Goal: Transaction & Acquisition: Purchase product/service

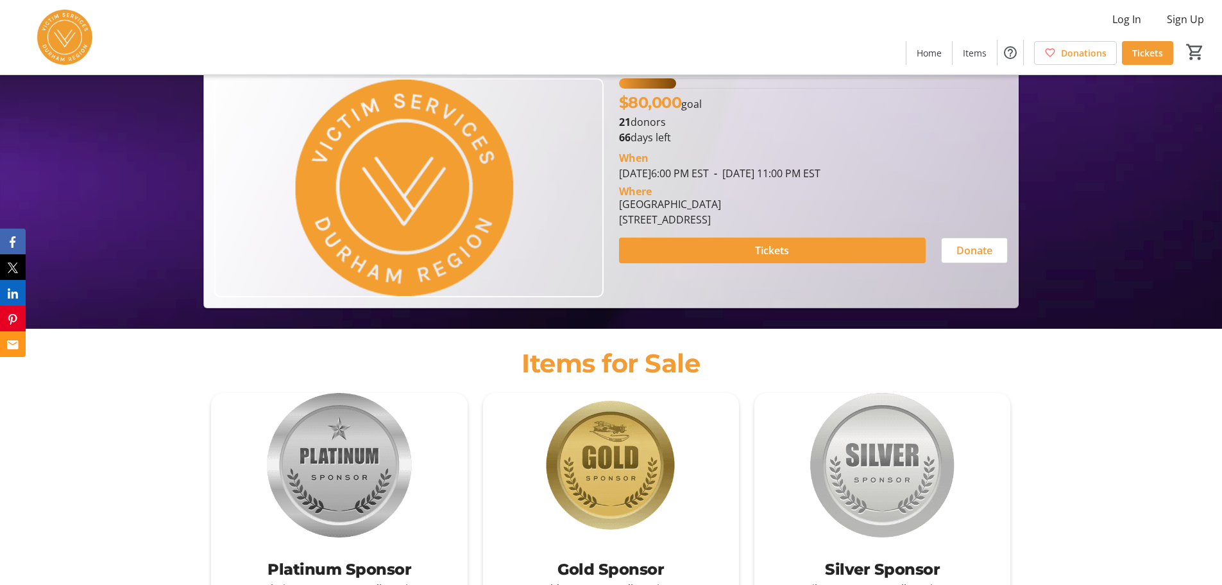
scroll to position [321, 0]
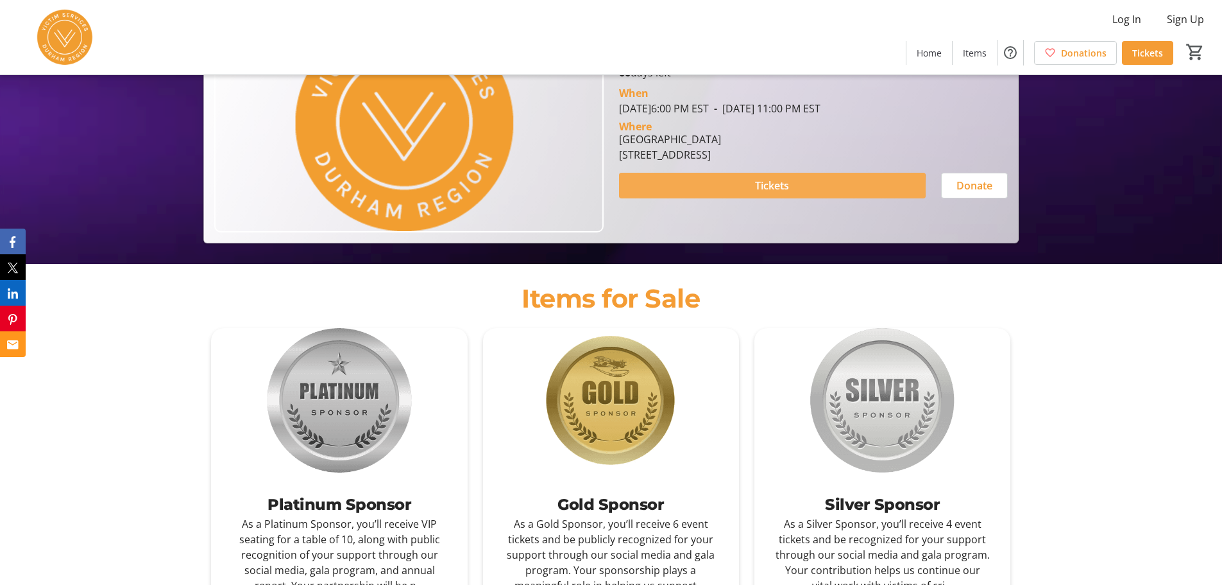
click at [762, 189] on span "Tickets" at bounding box center [772, 185] width 34 height 15
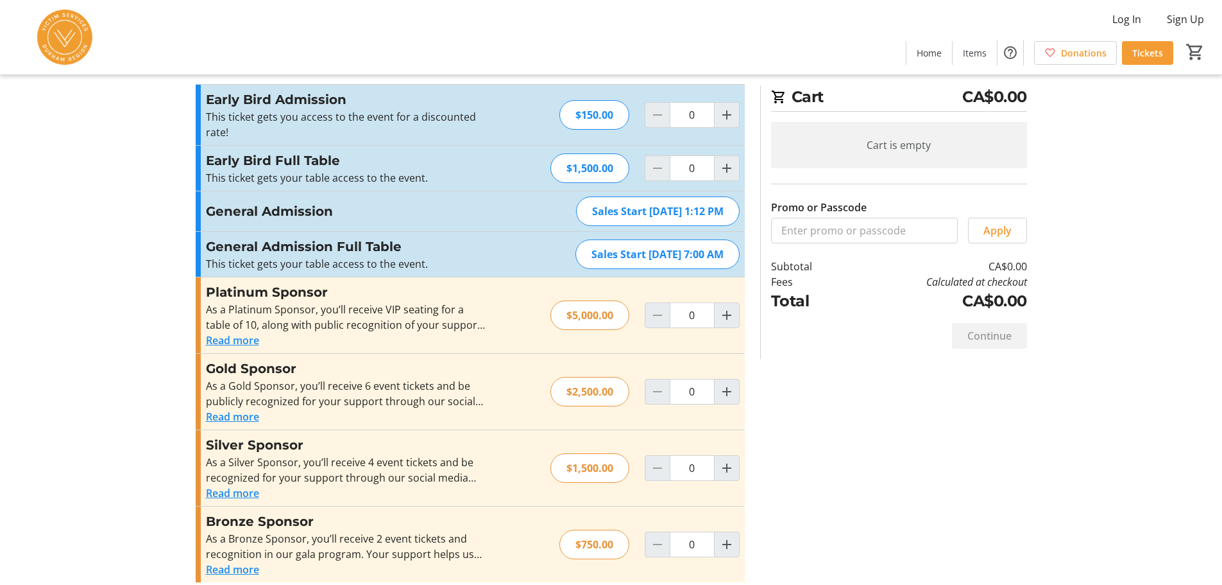
scroll to position [35, 0]
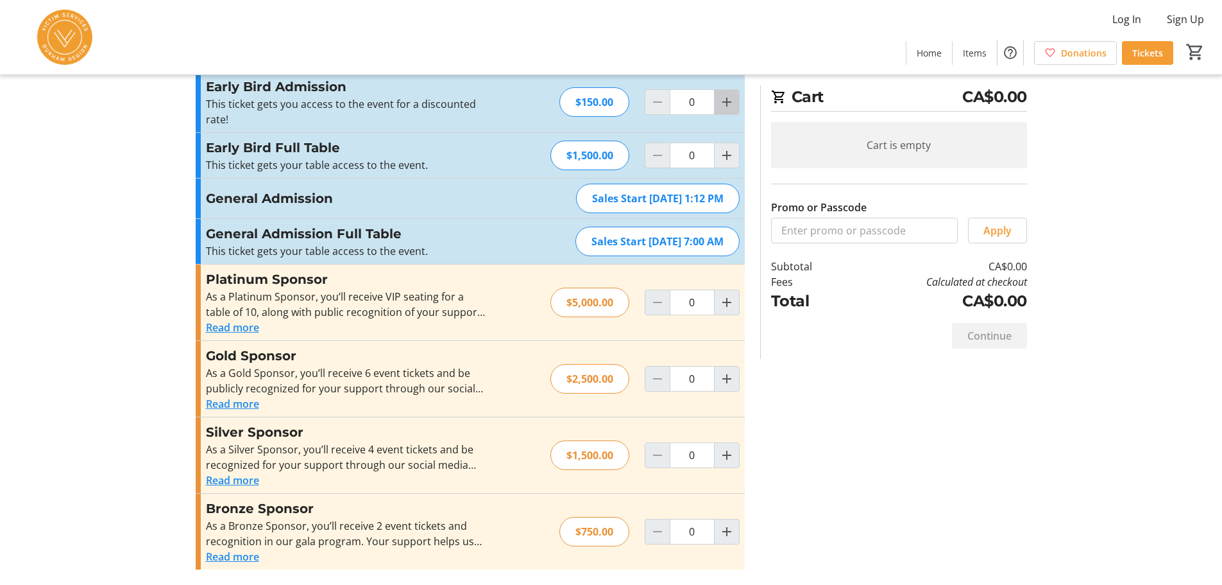
click at [726, 100] on mat-icon "Increment by one" at bounding box center [726, 101] width 15 height 15
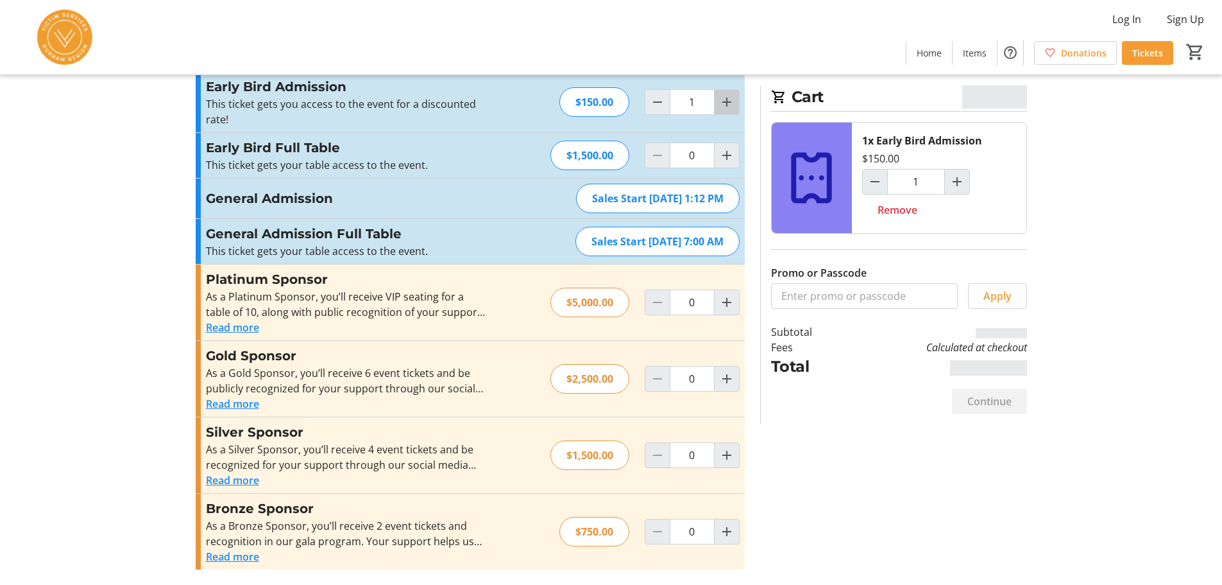
click at [726, 100] on mat-icon "Increment by one" at bounding box center [726, 101] width 15 height 15
type input "2"
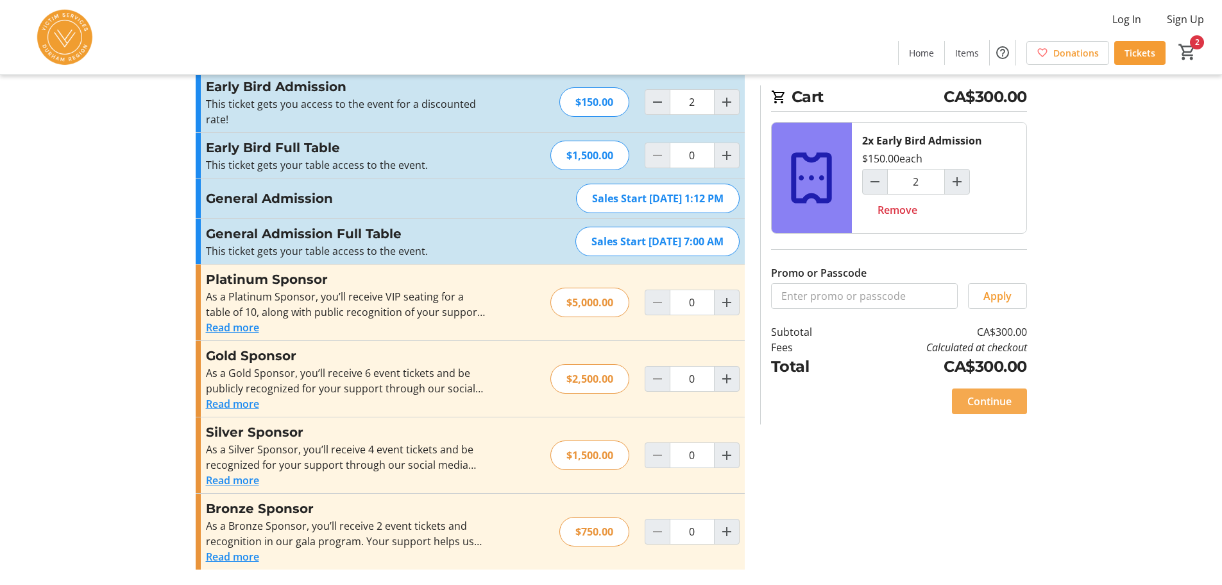
click at [986, 396] on span "Continue" at bounding box center [990, 400] width 44 height 15
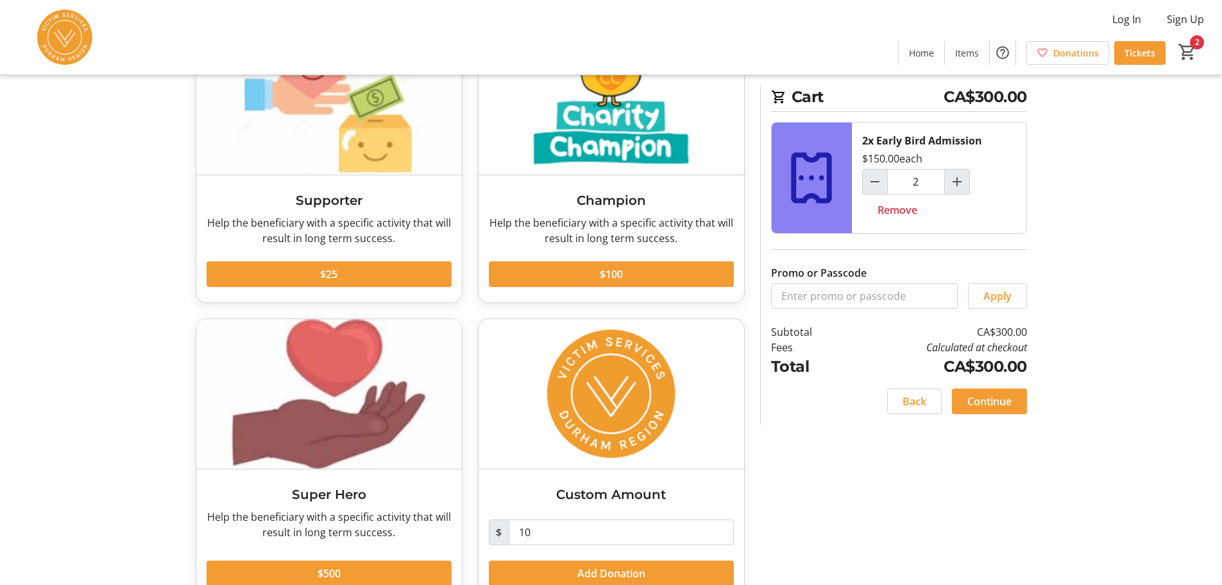
scroll to position [128, 0]
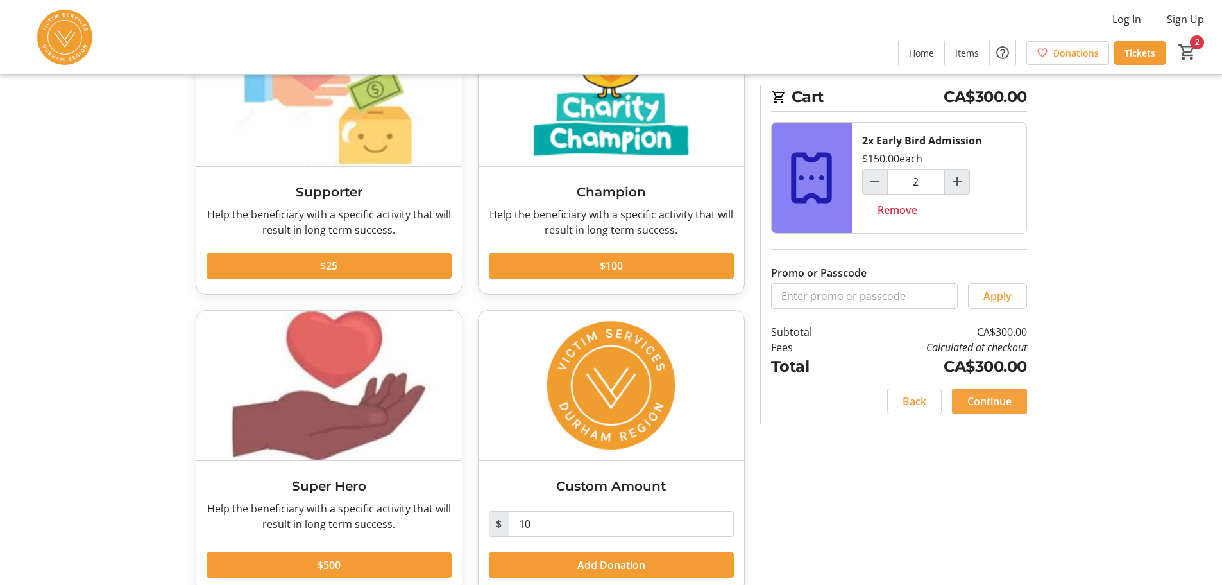
click at [988, 397] on span "Continue" at bounding box center [990, 400] width 44 height 15
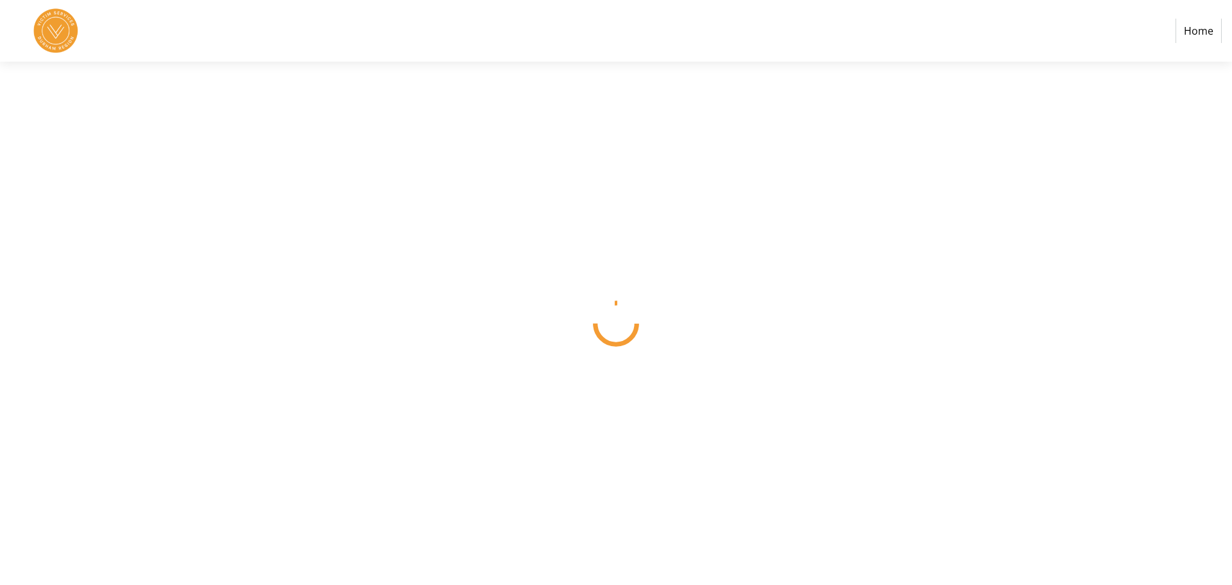
select select "CA"
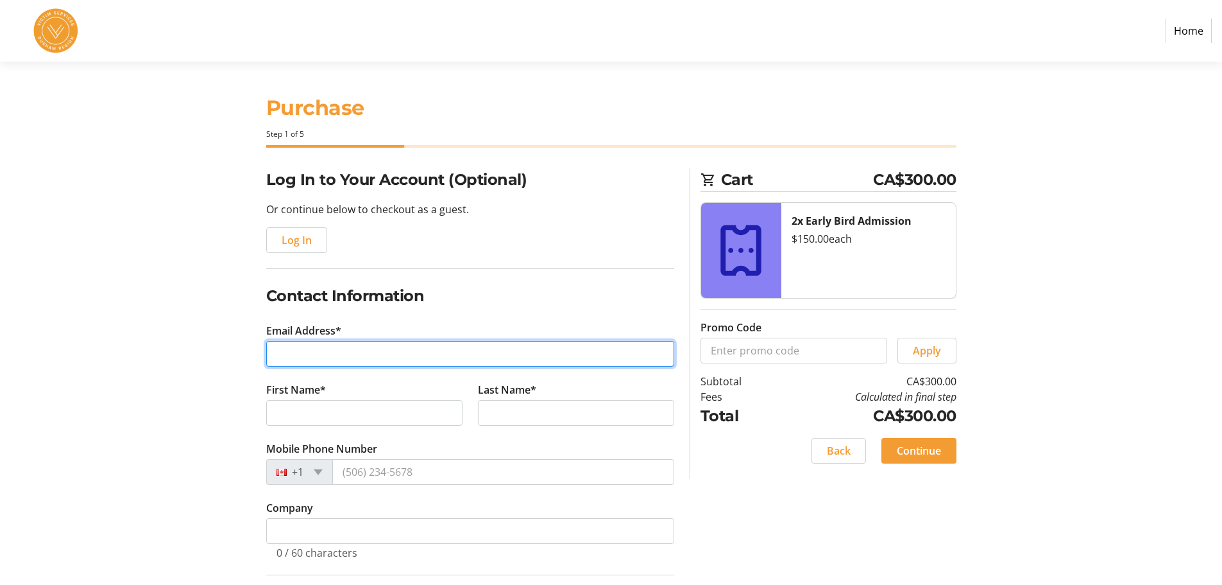
click at [304, 354] on input "Email Address*" at bounding box center [470, 354] width 408 height 26
drag, startPoint x: 282, startPoint y: 354, endPoint x: 320, endPoint y: 343, distance: 40.0
click at [284, 353] on input "Email Address*" at bounding box center [470, 354] width 408 height 26
type input "[EMAIL_ADDRESS][DOMAIN_NAME]"
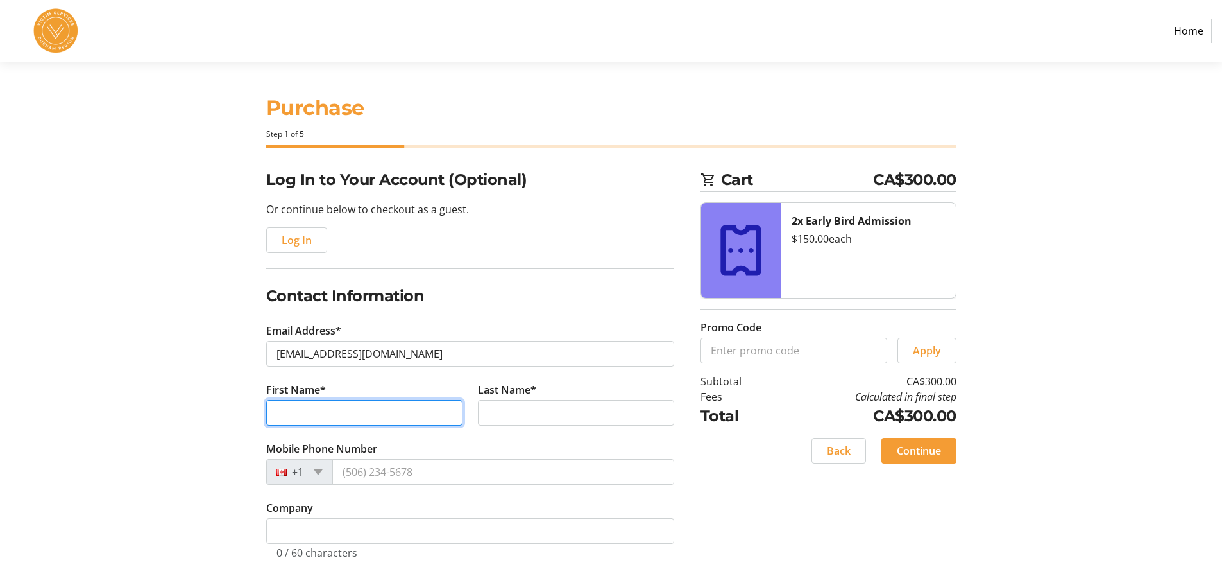
click at [288, 409] on input "First Name*" at bounding box center [364, 413] width 196 height 26
type input "[PERSON_NAME]"
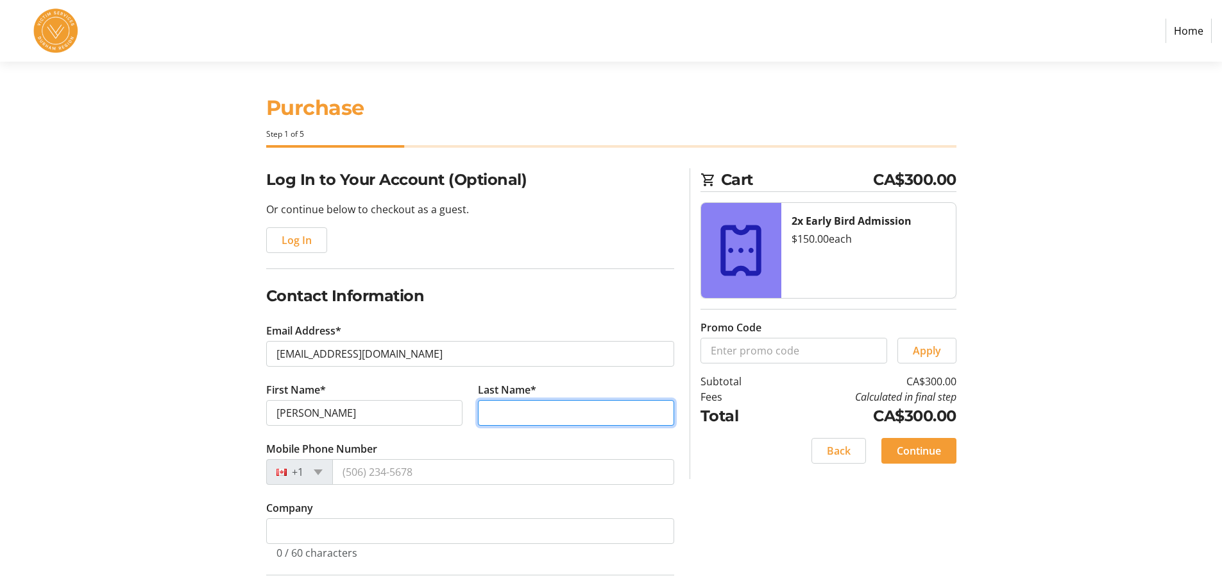
type input "[PERSON_NAME]"
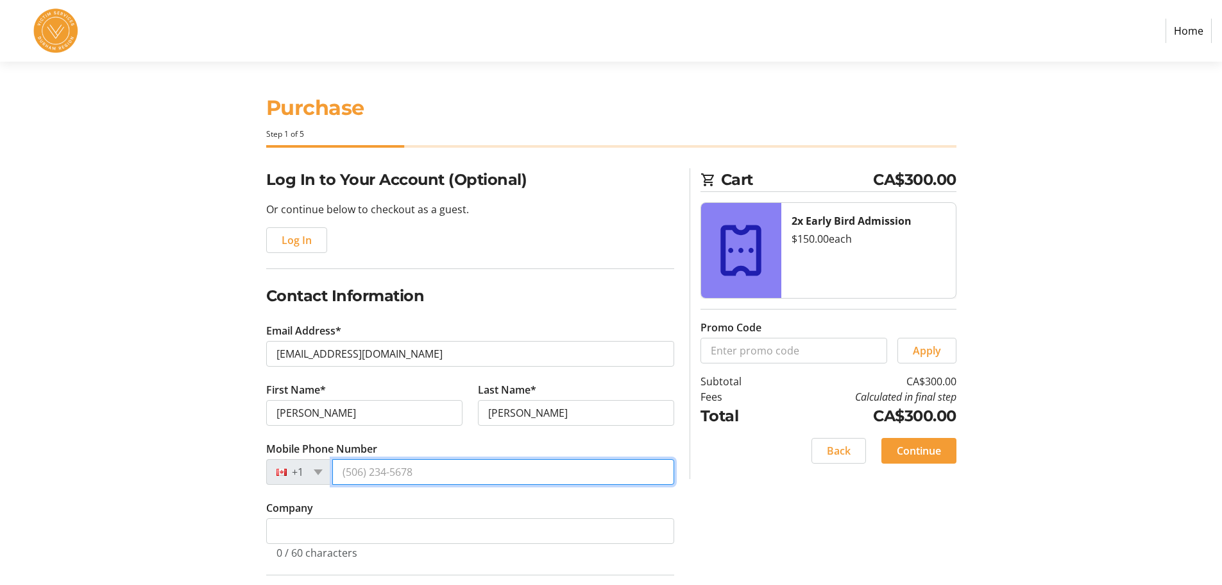
type input "[PHONE_NUMBER]"
type input "[STREET_ADDRESS]"
type input "Oshawa"
select select "ON"
type input "L1G 7Y1"
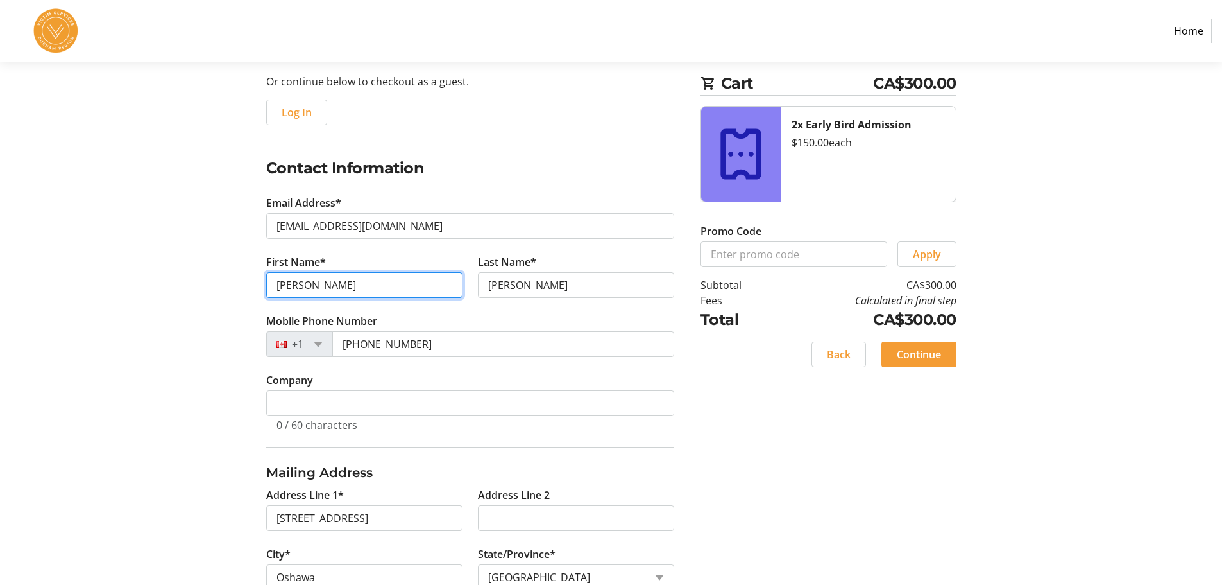
scroll to position [128, 0]
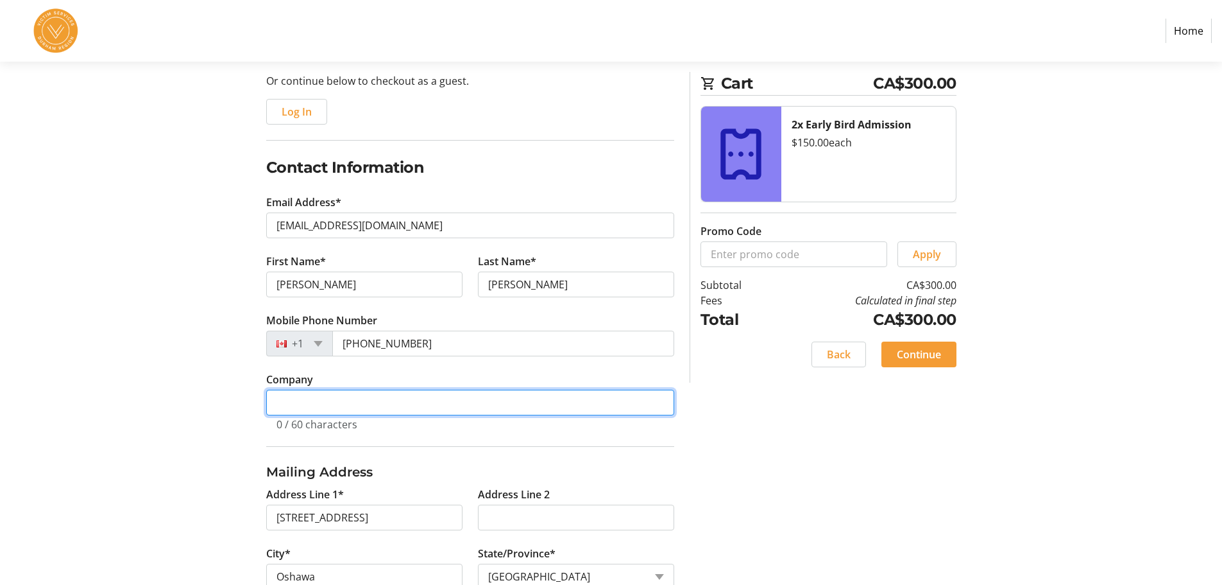
click at [313, 392] on input "Company" at bounding box center [470, 403] width 408 height 26
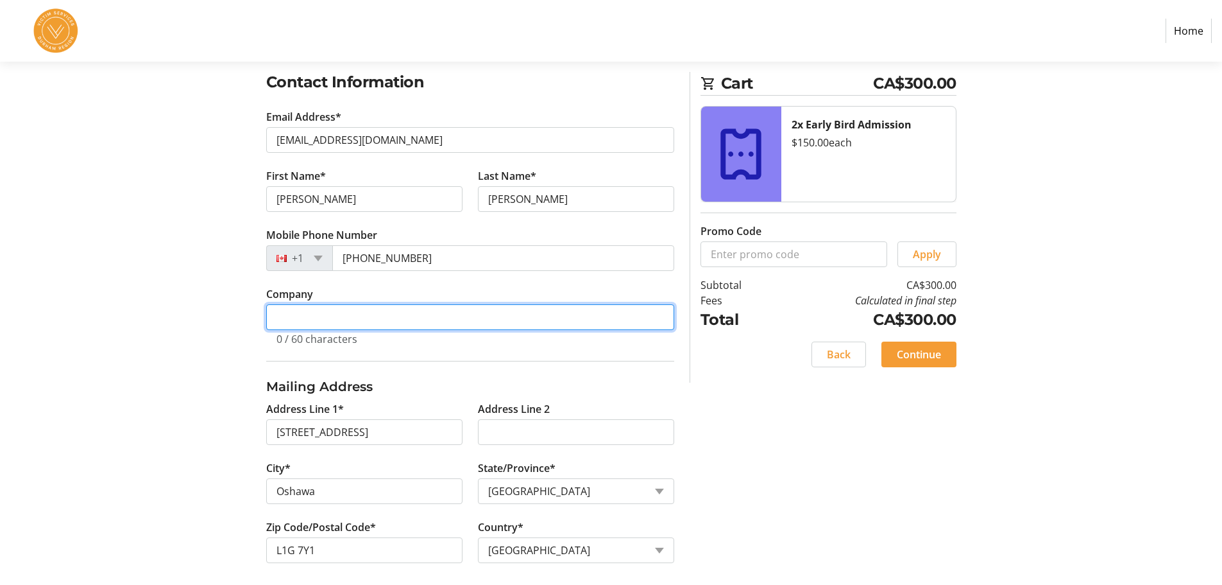
scroll to position [223, 0]
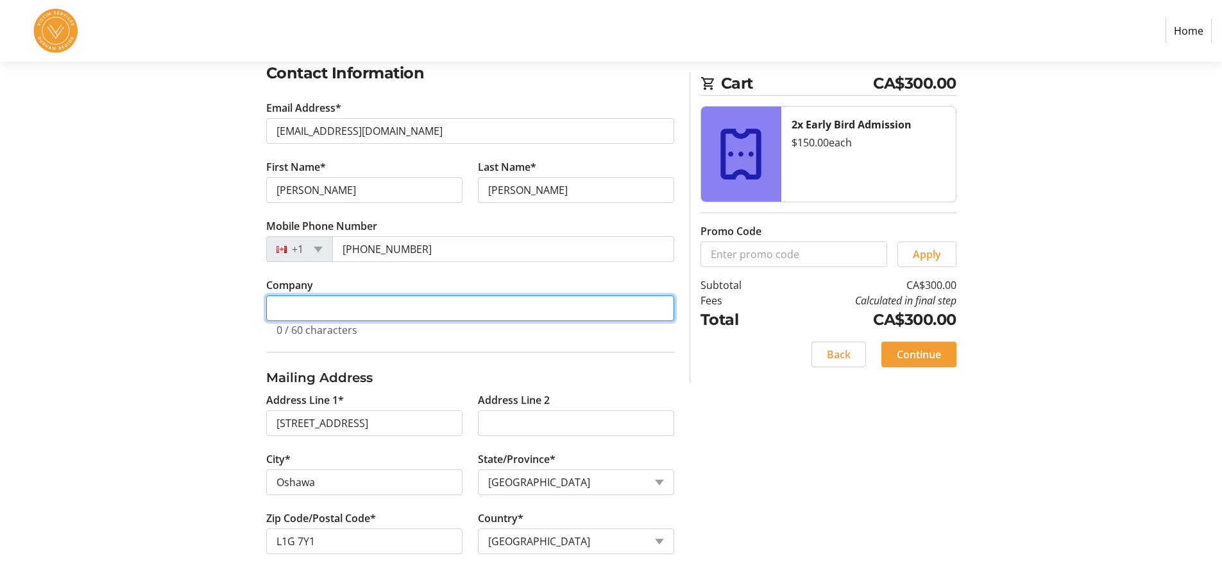
click at [309, 307] on input "Company" at bounding box center [470, 308] width 408 height 26
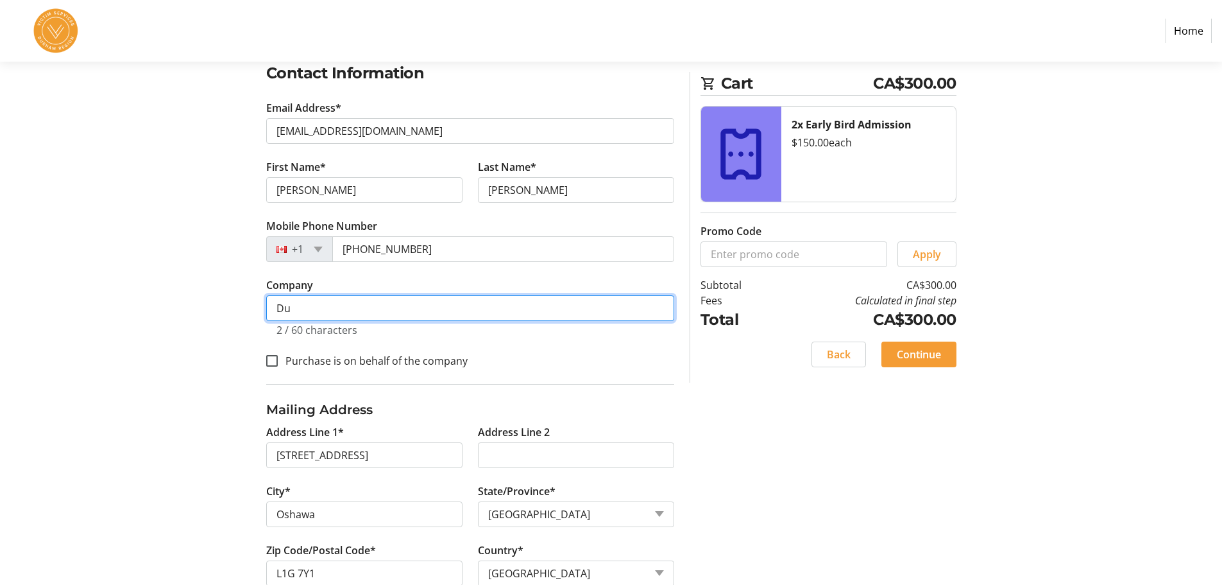
type input "D"
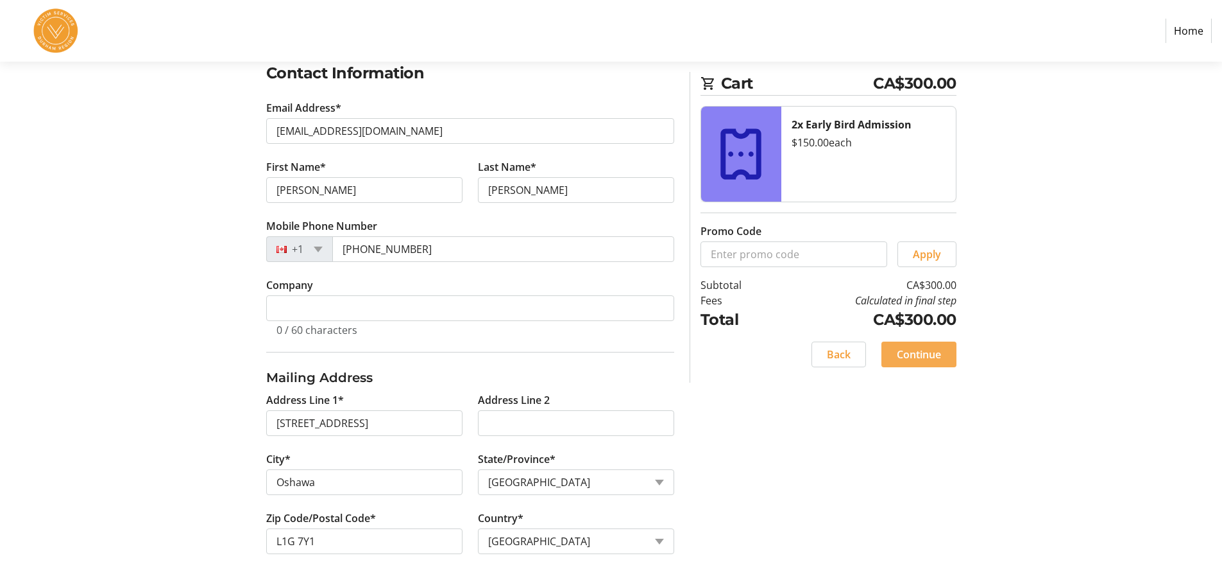
click at [919, 350] on span "Continue" at bounding box center [919, 354] width 44 height 15
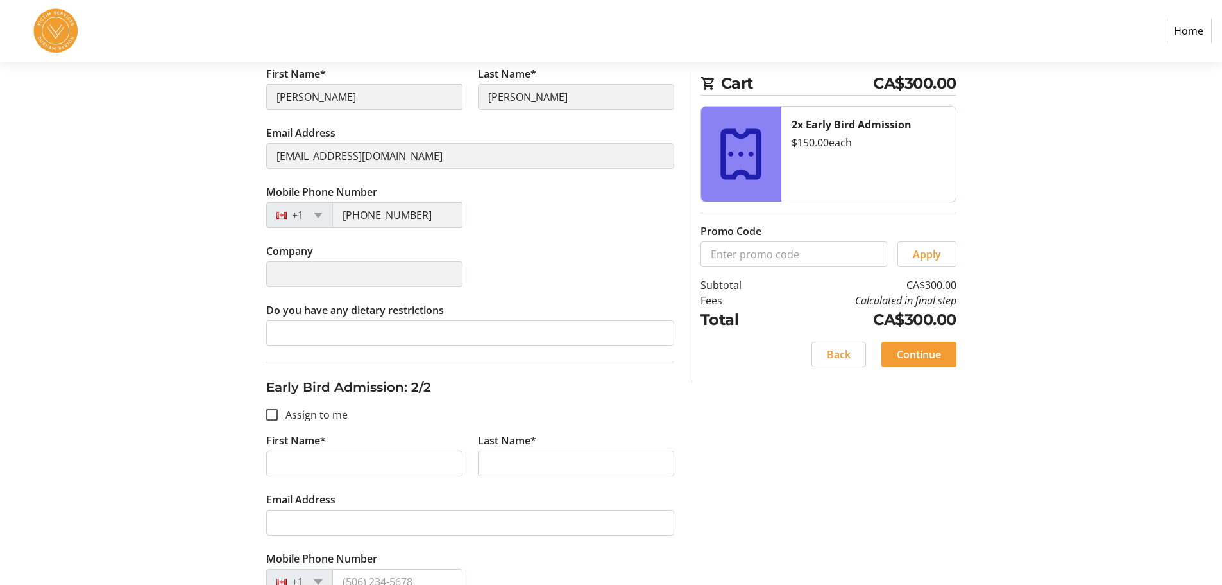
scroll to position [316, 0]
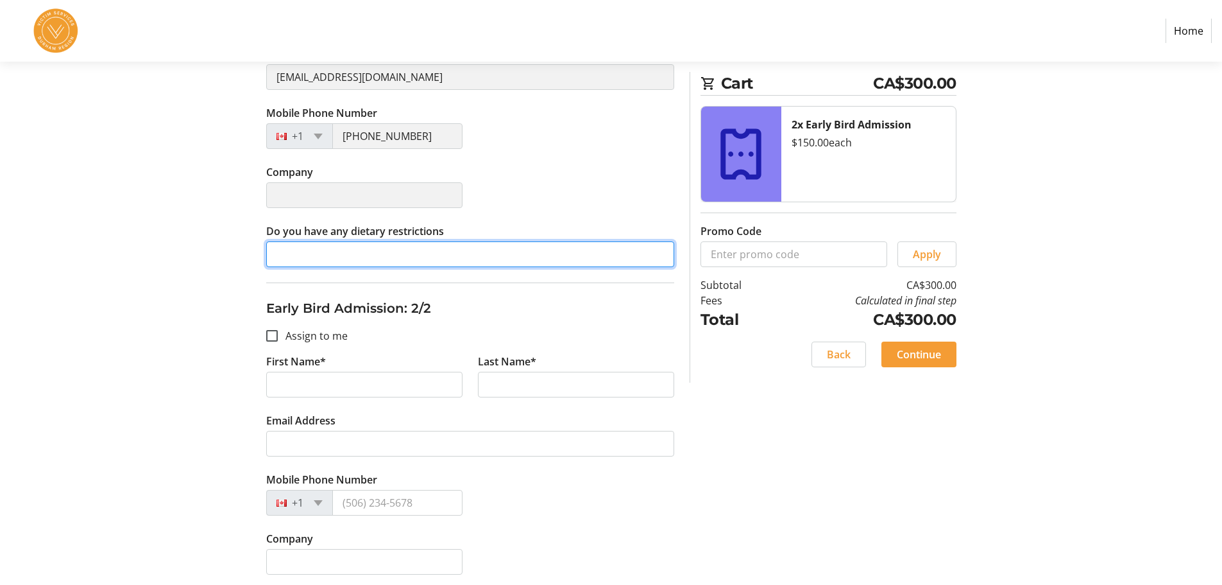
click at [305, 255] on input "Do you have any dietary restrictions" at bounding box center [470, 254] width 408 height 26
type input "None"
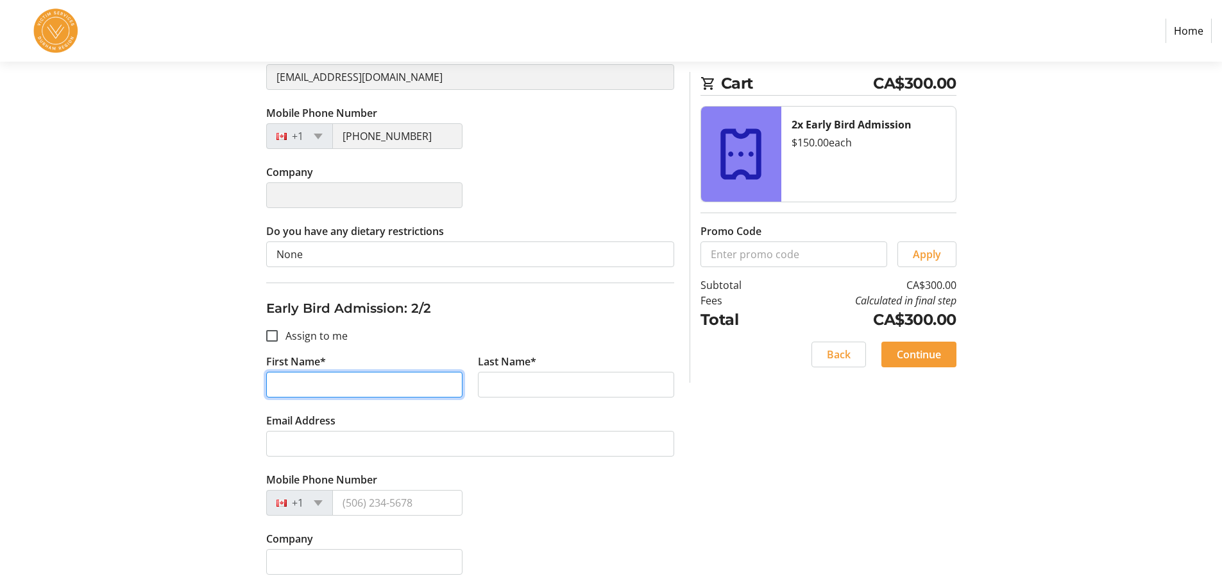
click at [322, 374] on input "First Name*" at bounding box center [364, 385] width 196 height 26
type input "[PERSON_NAME]"
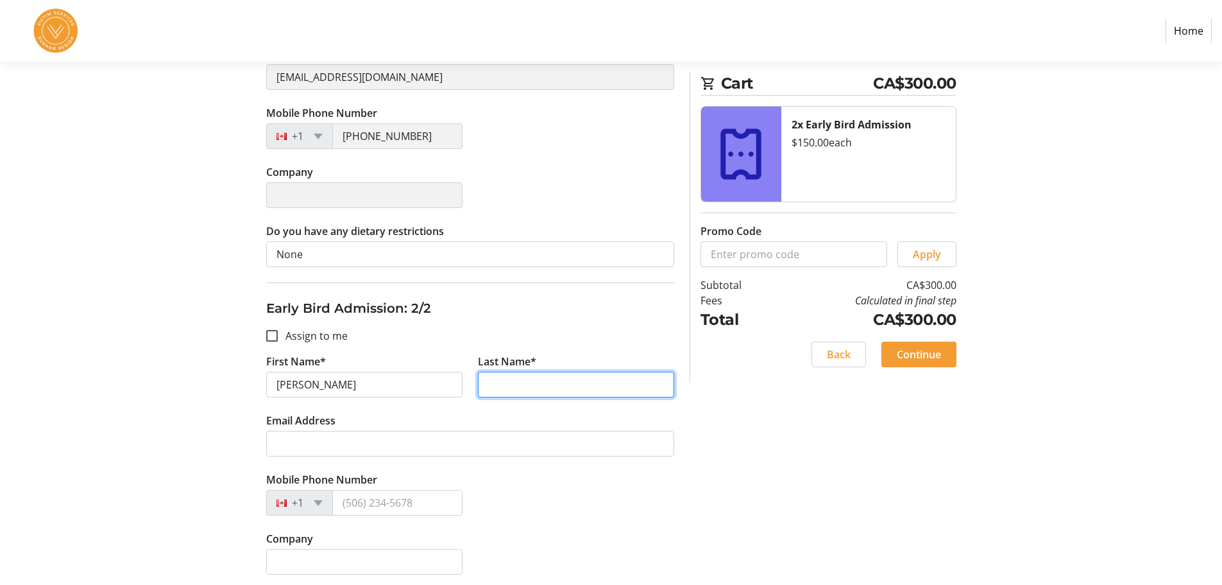
click at [502, 389] on input "Last Name*" at bounding box center [576, 385] width 196 height 26
click at [513, 379] on input "Walpker" at bounding box center [576, 385] width 196 height 26
type input "[PERSON_NAME]"
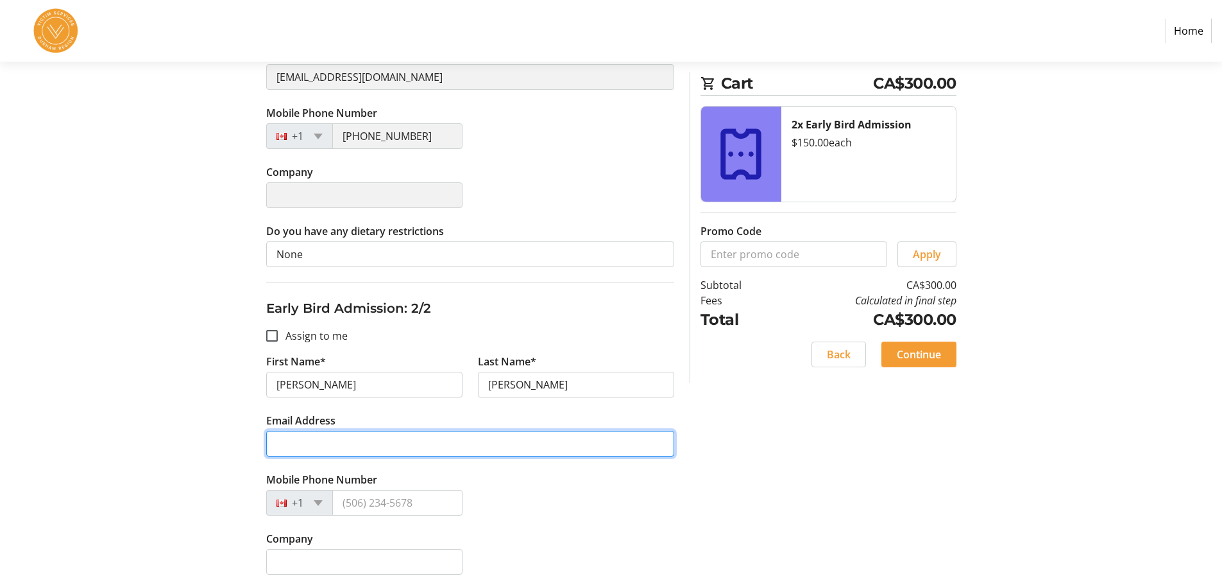
click at [305, 447] on input "Email Address" at bounding box center [470, 444] width 408 height 26
type input "[EMAIL_ADDRESS][DOMAIN_NAME]"
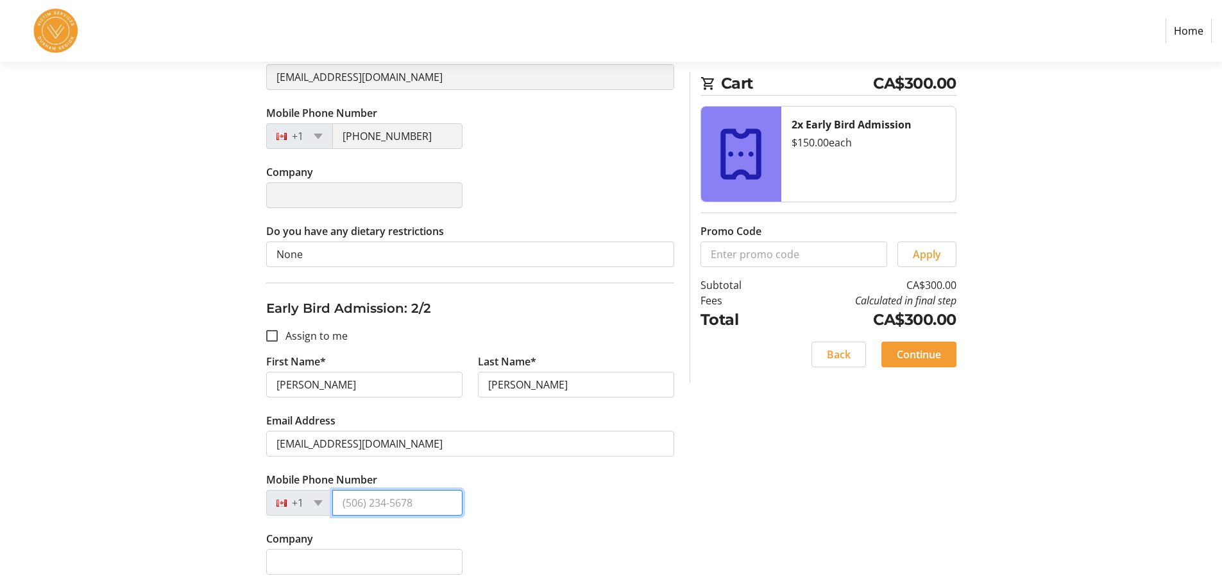
click at [360, 501] on input "Mobile Phone Number" at bounding box center [397, 503] width 130 height 26
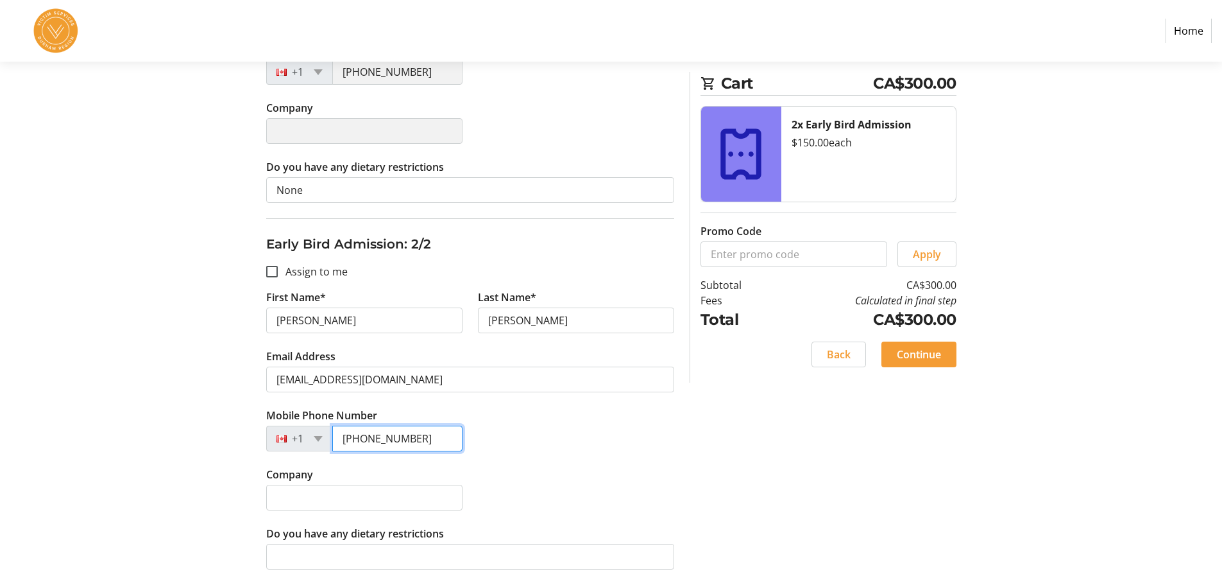
type input "[PHONE_NUMBER]"
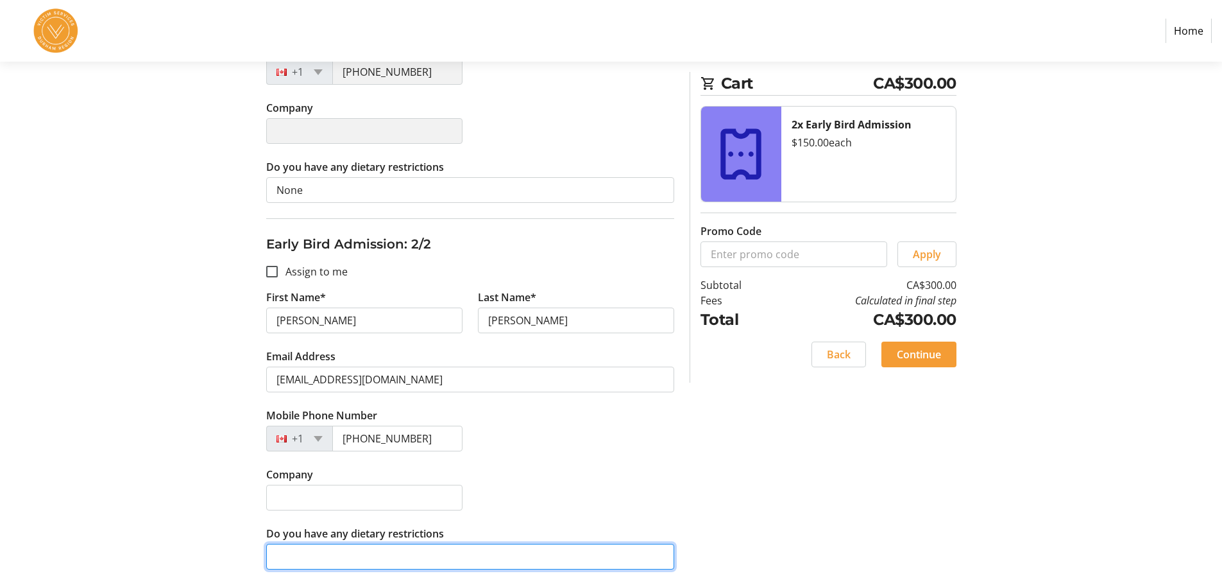
click at [320, 549] on input "Do you have any dietary restrictions" at bounding box center [470, 557] width 408 height 26
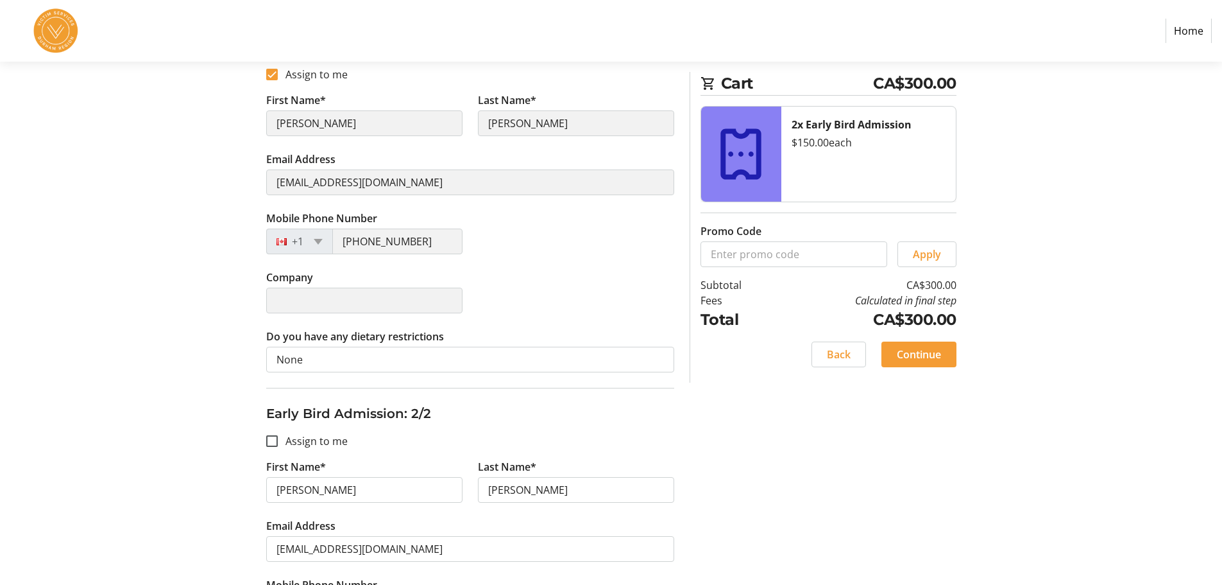
scroll to position [188, 0]
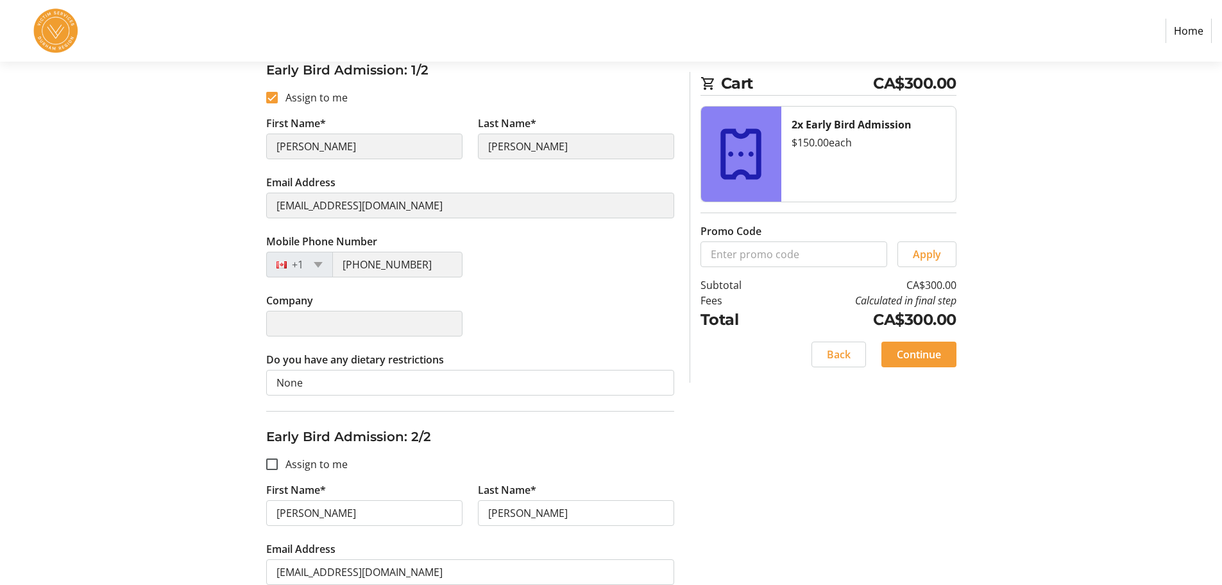
type input "None"
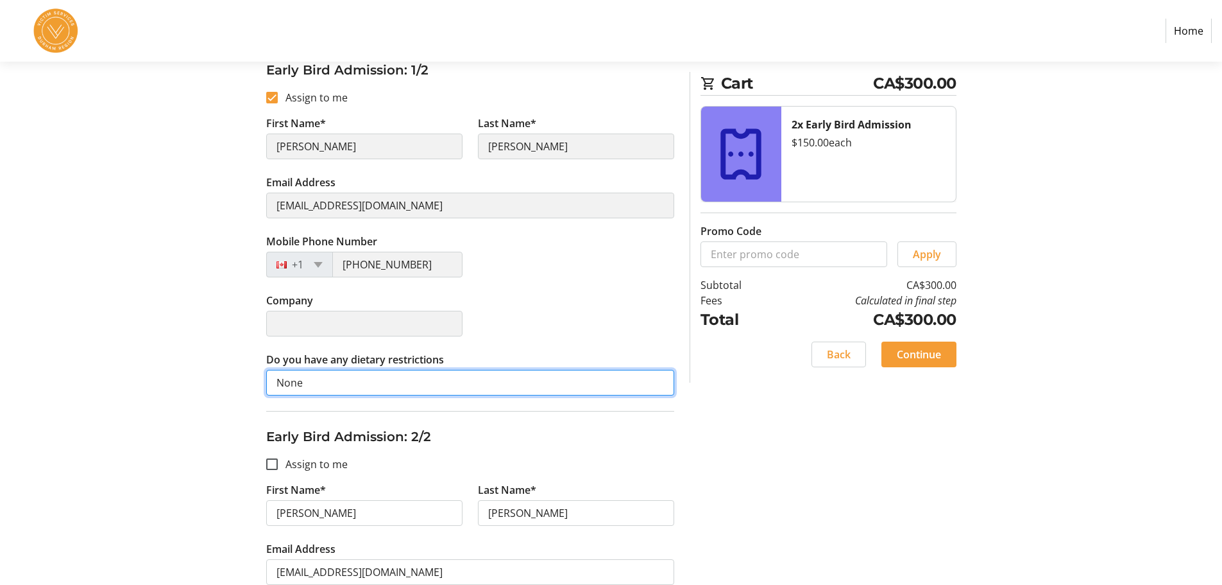
click at [342, 381] on input "None" at bounding box center [470, 383] width 408 height 26
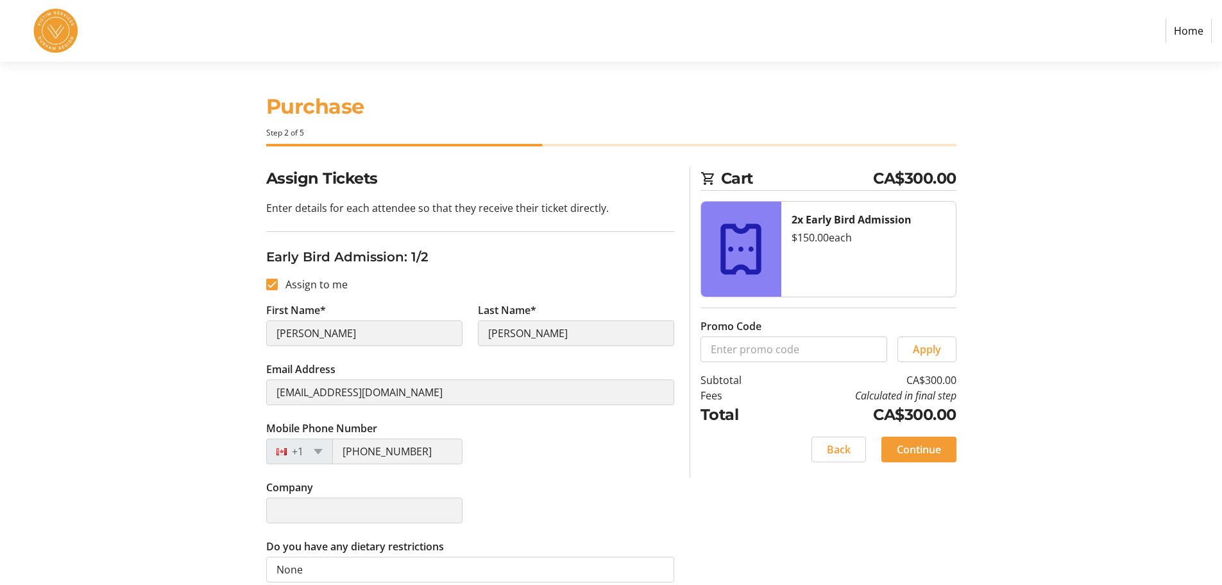
scroll to position [0, 0]
click at [925, 452] on span "Continue" at bounding box center [919, 450] width 44 height 15
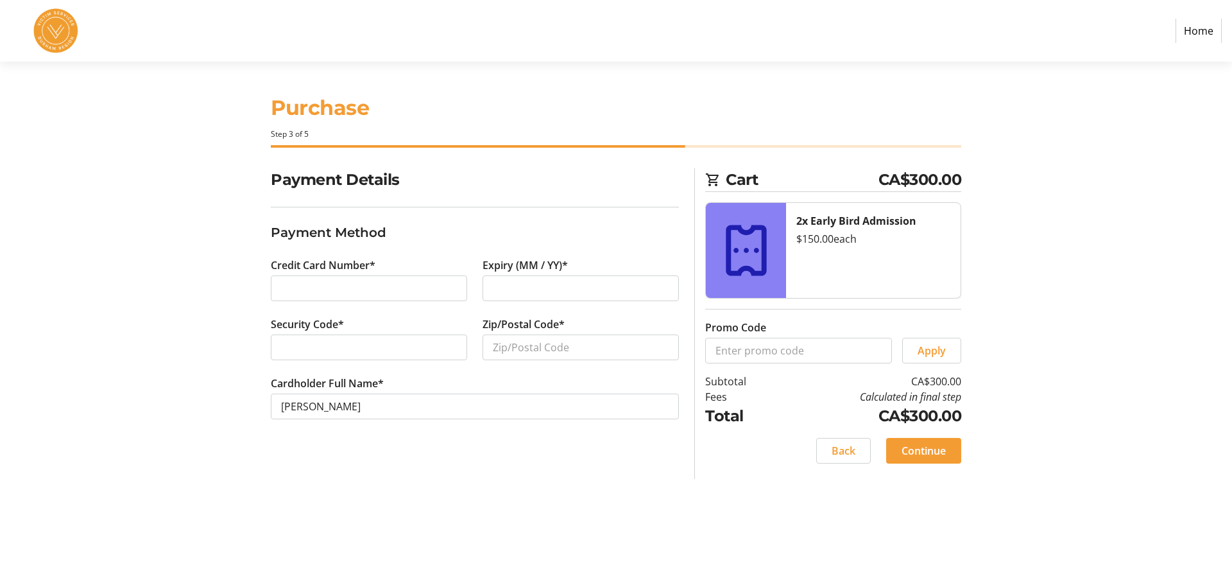
click at [296, 296] on div at bounding box center [369, 288] width 196 height 26
click at [508, 343] on input "Zip/Postal Code*" at bounding box center [581, 347] width 196 height 26
type input "L1G 7Y1"
click at [923, 444] on span "Continue" at bounding box center [924, 450] width 44 height 15
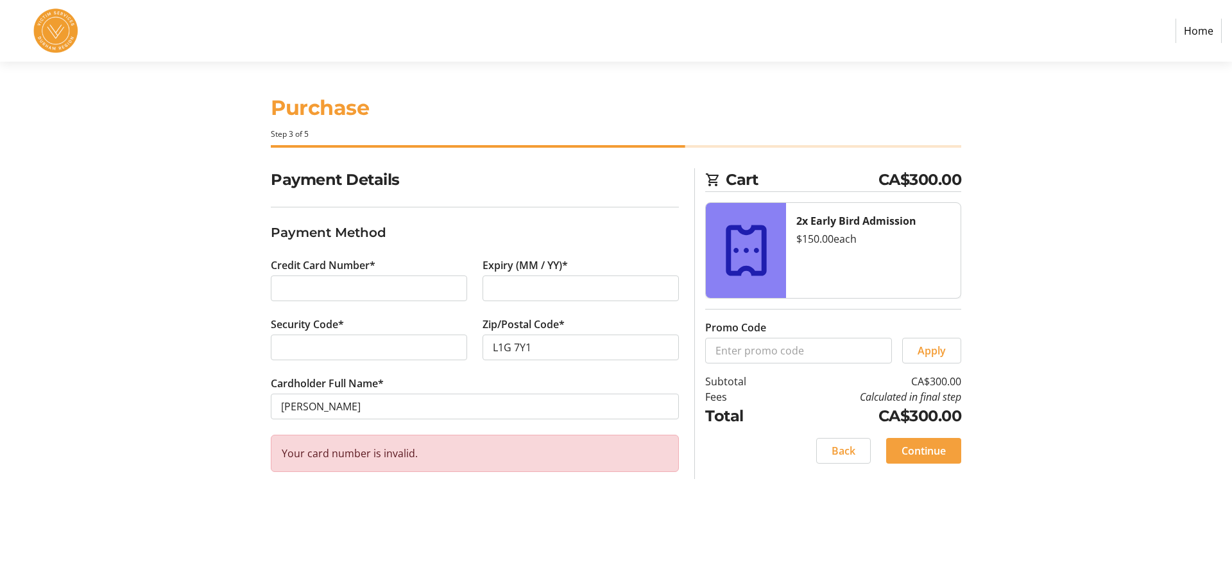
click at [918, 445] on span "Continue" at bounding box center [924, 450] width 44 height 15
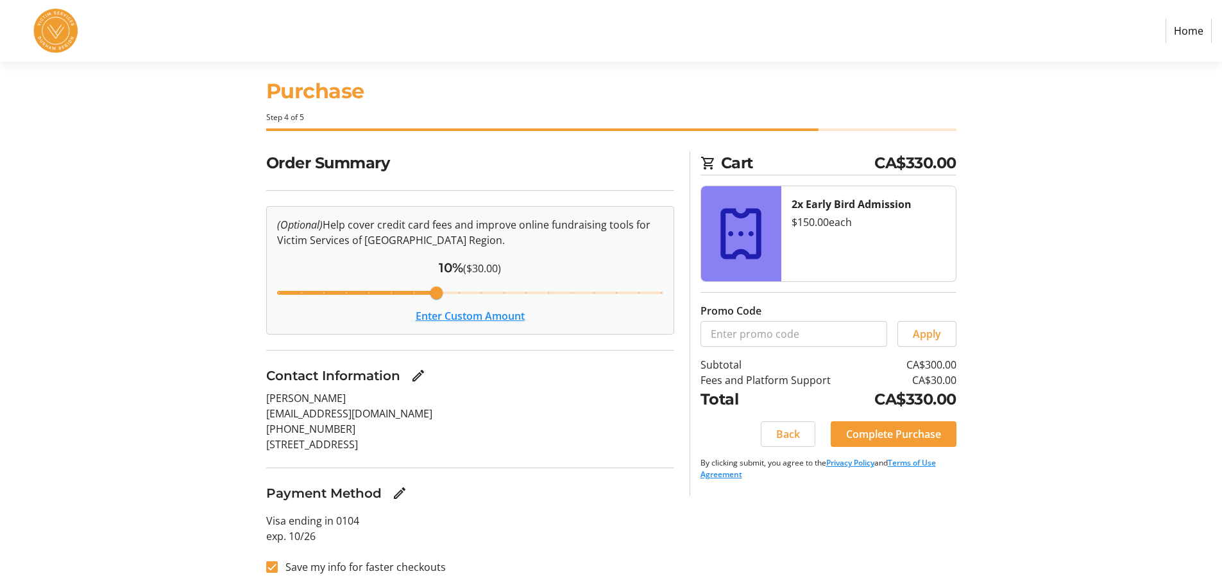
scroll to position [22, 0]
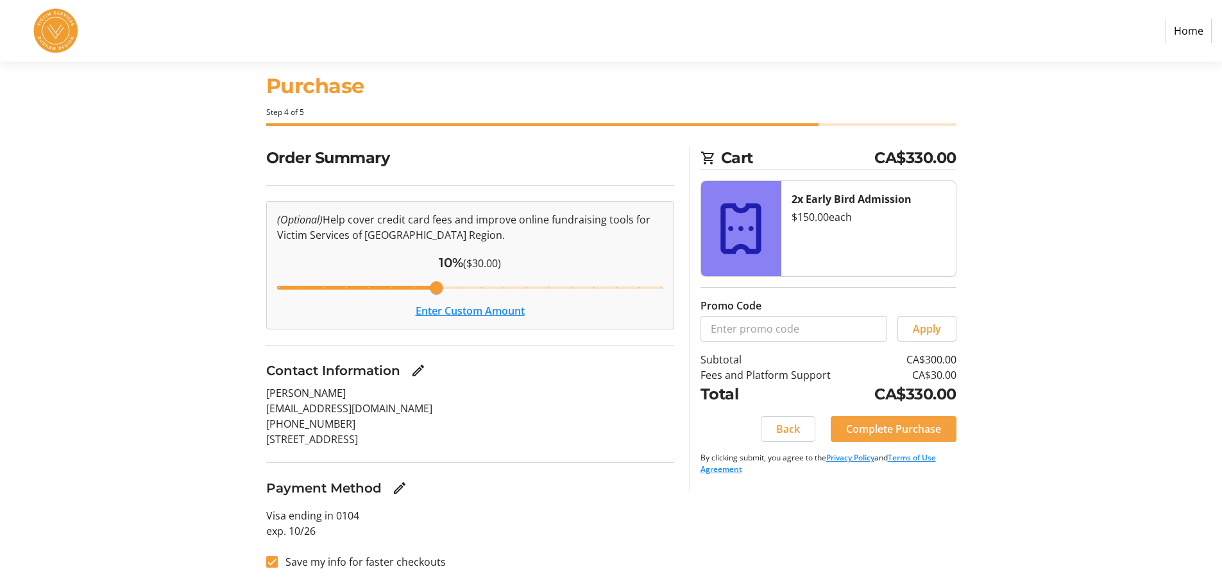
click at [889, 425] on span "Complete Purchase" at bounding box center [893, 428] width 95 height 15
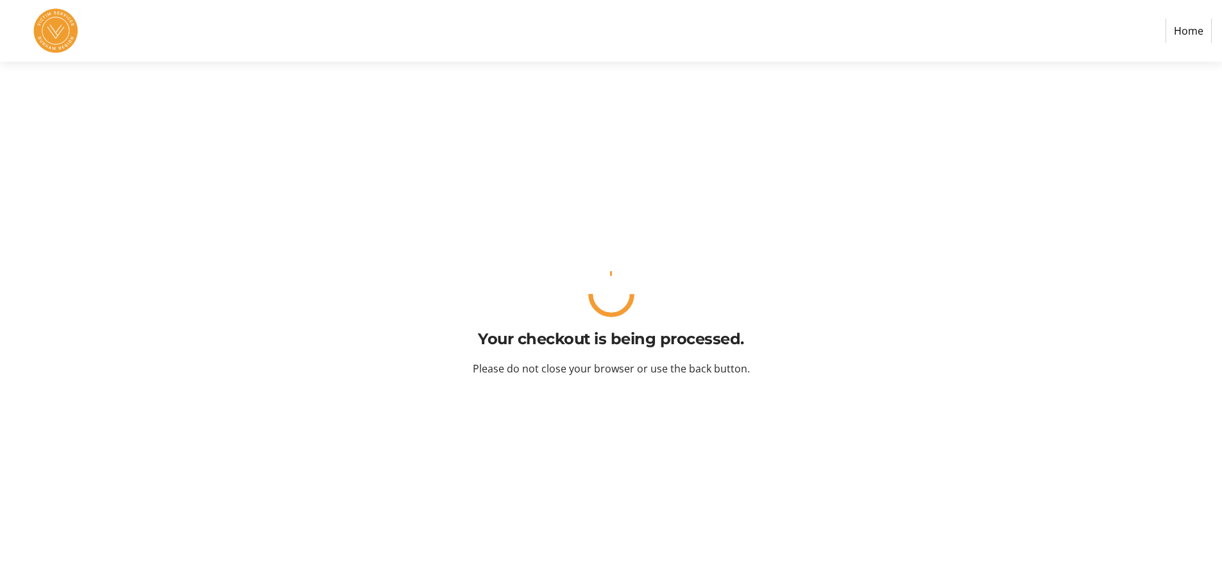
scroll to position [0, 0]
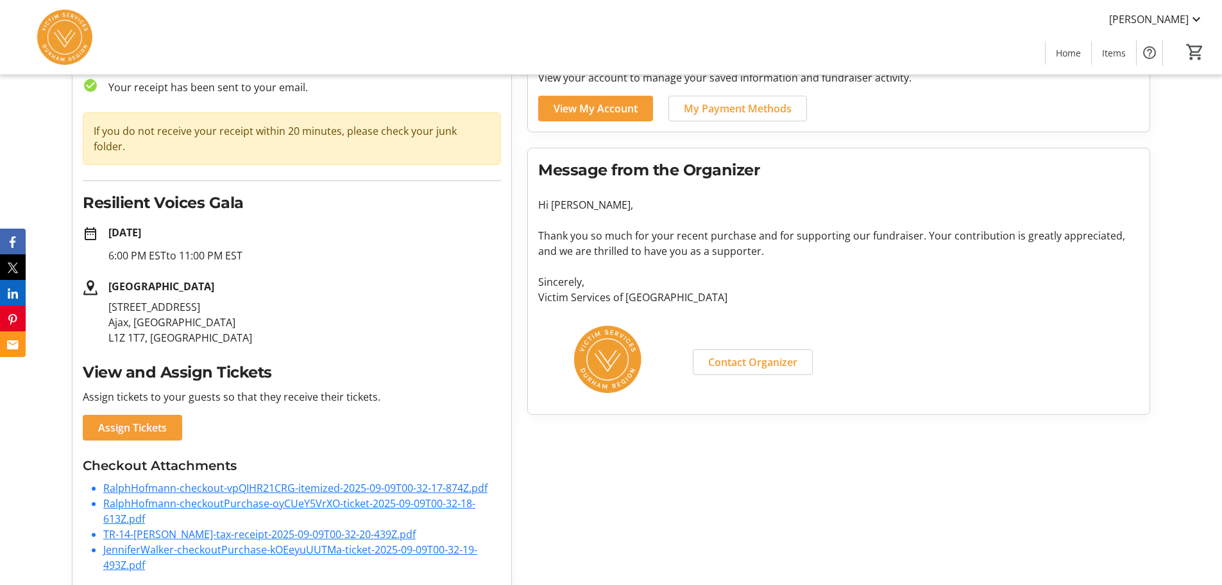
scroll to position [90, 0]
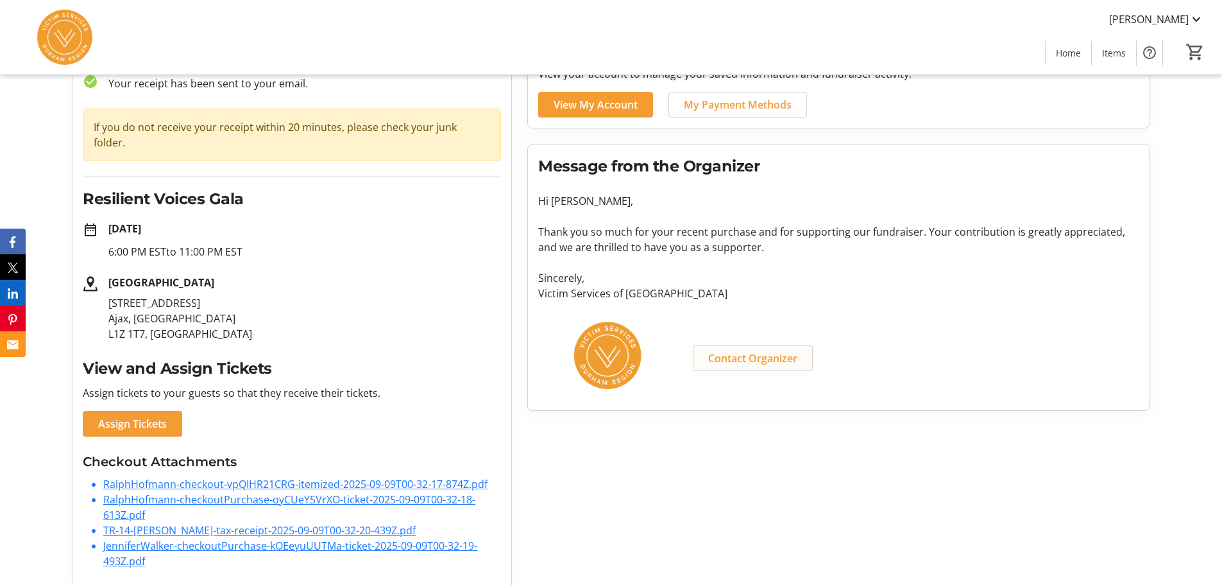
click at [758, 361] on span "Contact Organizer" at bounding box center [752, 357] width 89 height 15
